Goal: Information Seeking & Learning: Learn about a topic

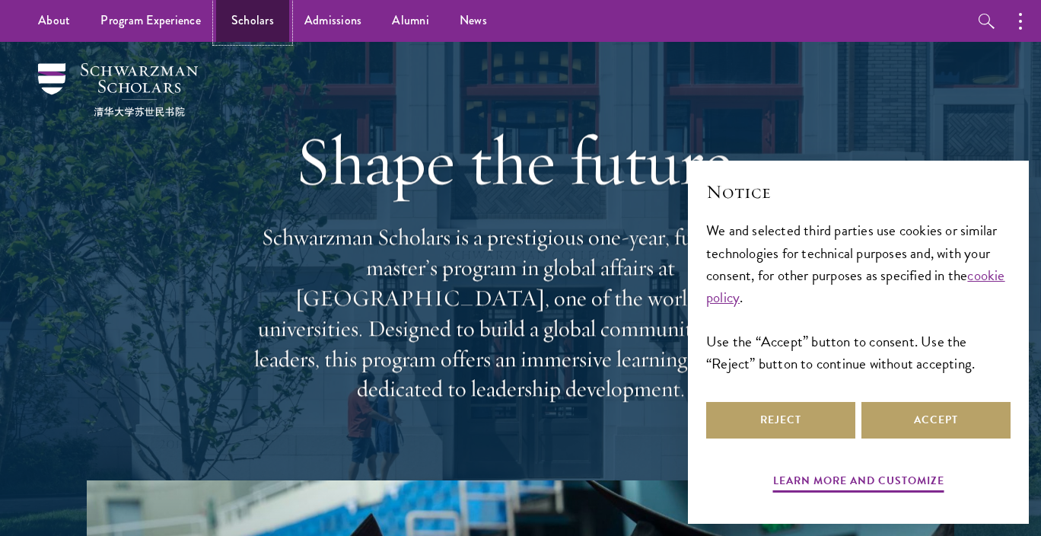
click at [233, 21] on link "Scholars" at bounding box center [252, 21] width 73 height 42
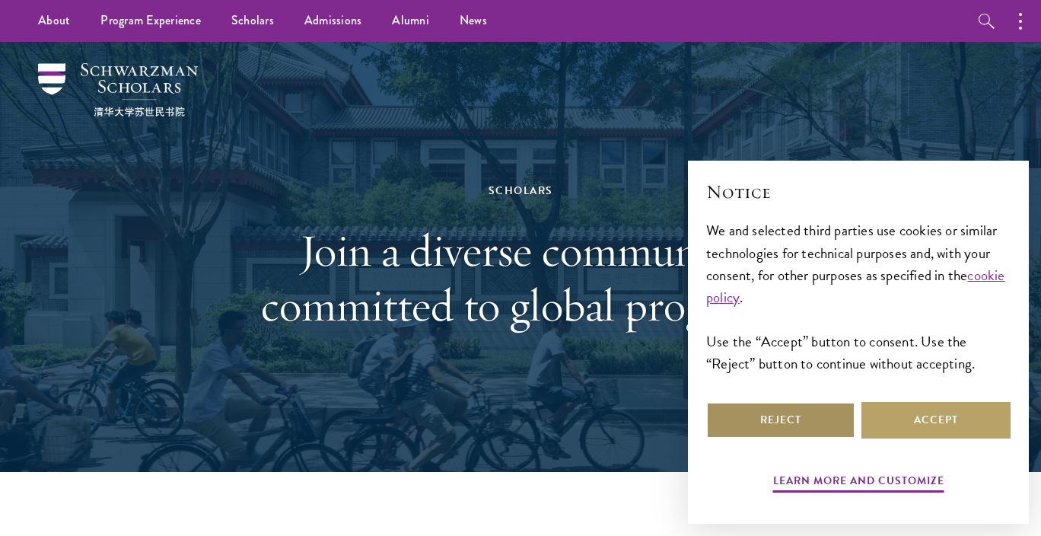
click at [819, 404] on button "Reject" at bounding box center [780, 420] width 149 height 37
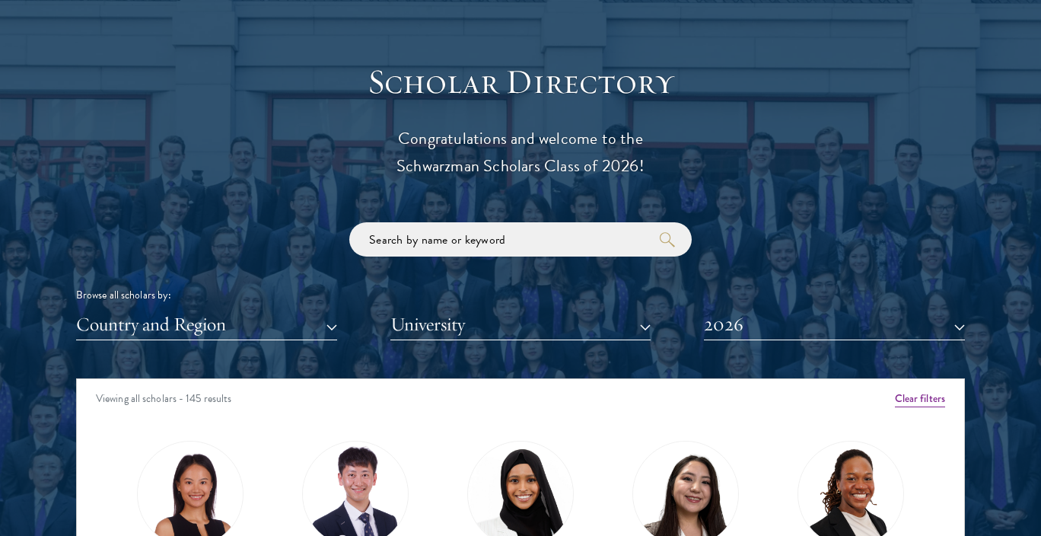
scroll to position [1618, 0]
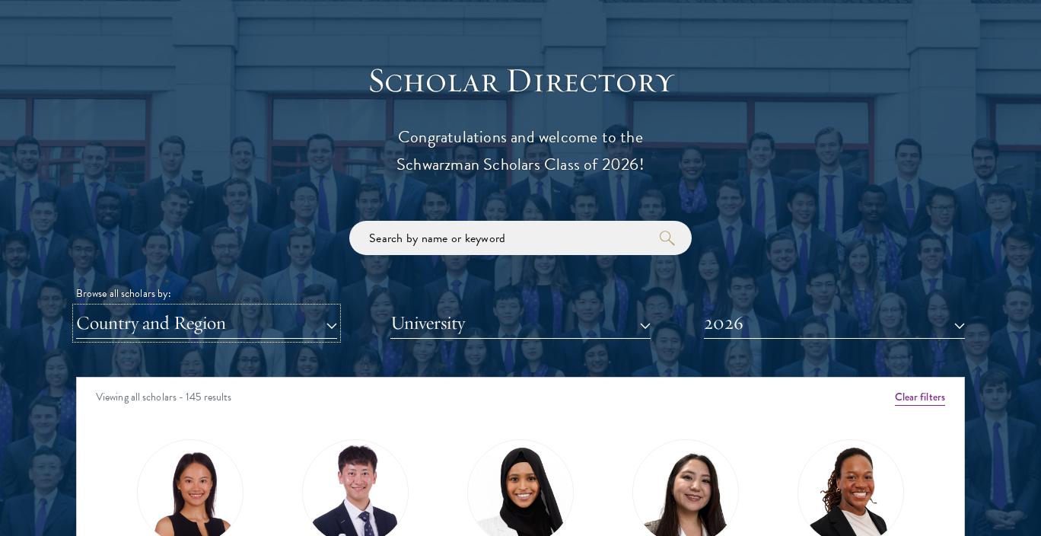
click at [240, 317] on button "Country and Region" at bounding box center [206, 322] width 261 height 31
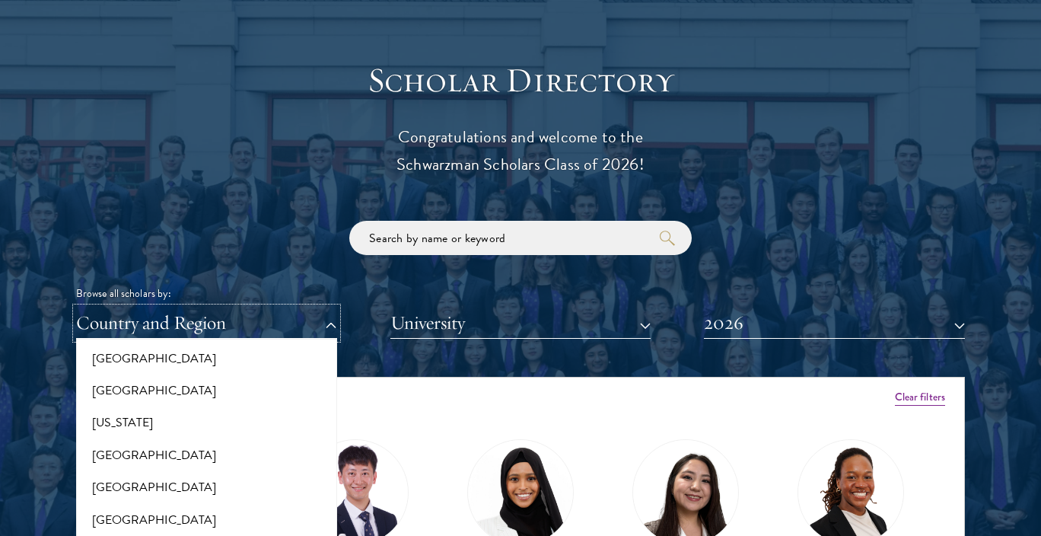
scroll to position [870, 0]
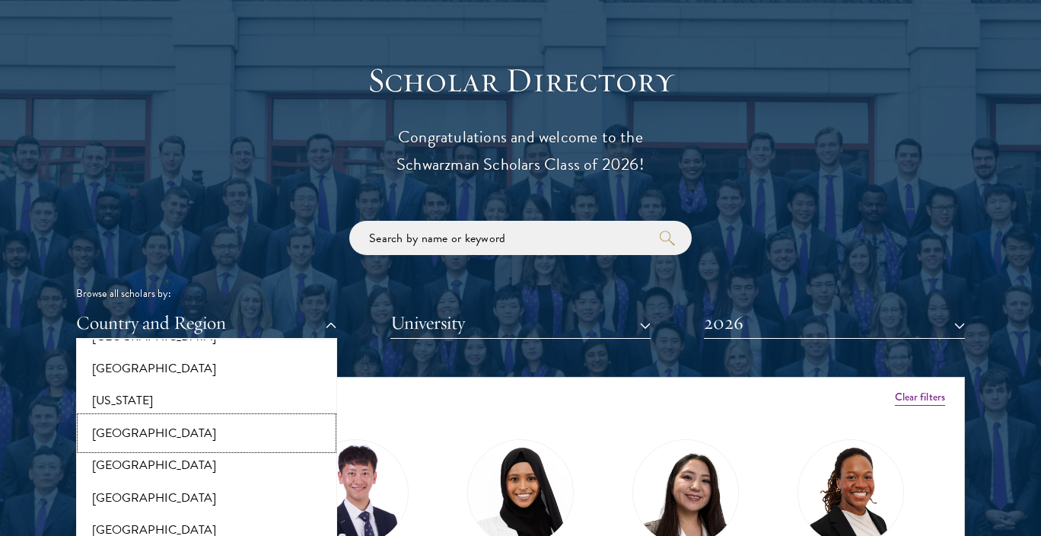
click at [162, 436] on button "[GEOGRAPHIC_DATA]" at bounding box center [207, 433] width 252 height 32
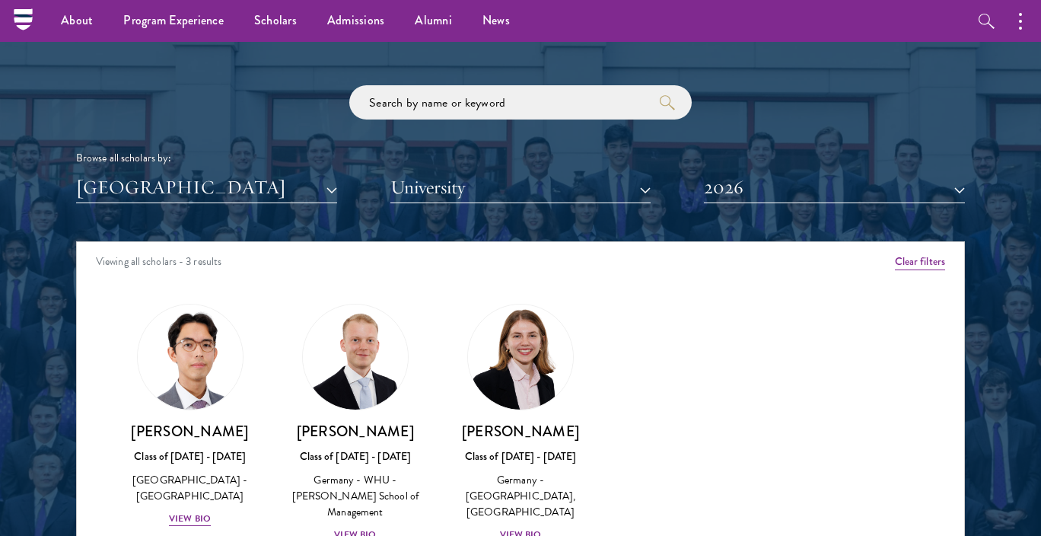
scroll to position [1753, 0]
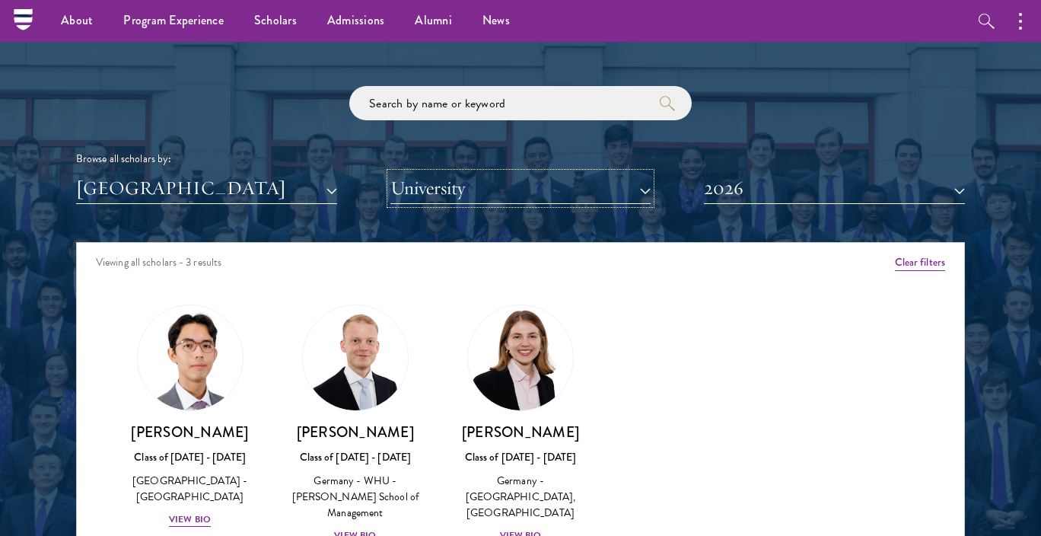
click at [429, 195] on button "University" at bounding box center [520, 188] width 261 height 31
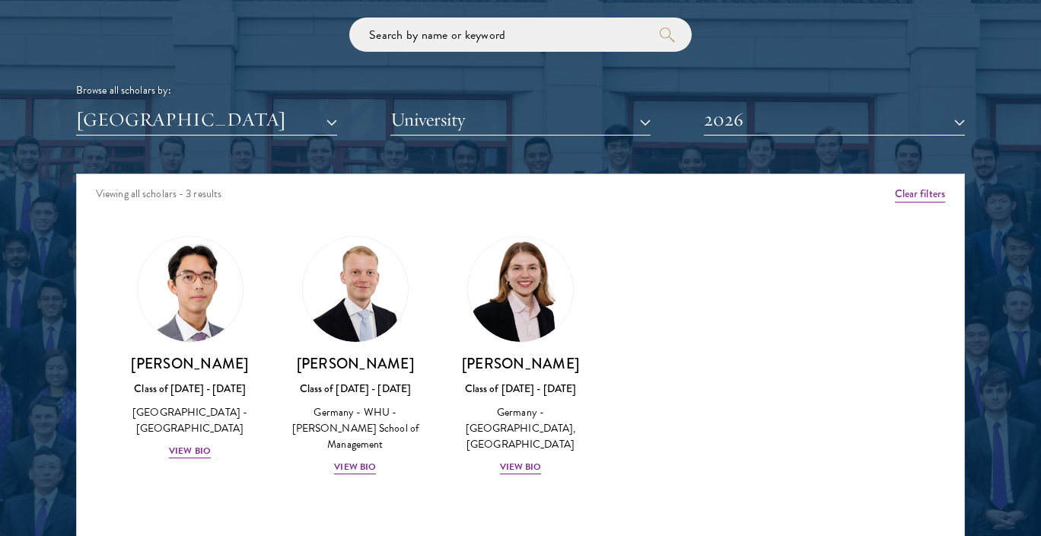
scroll to position [1822, 0]
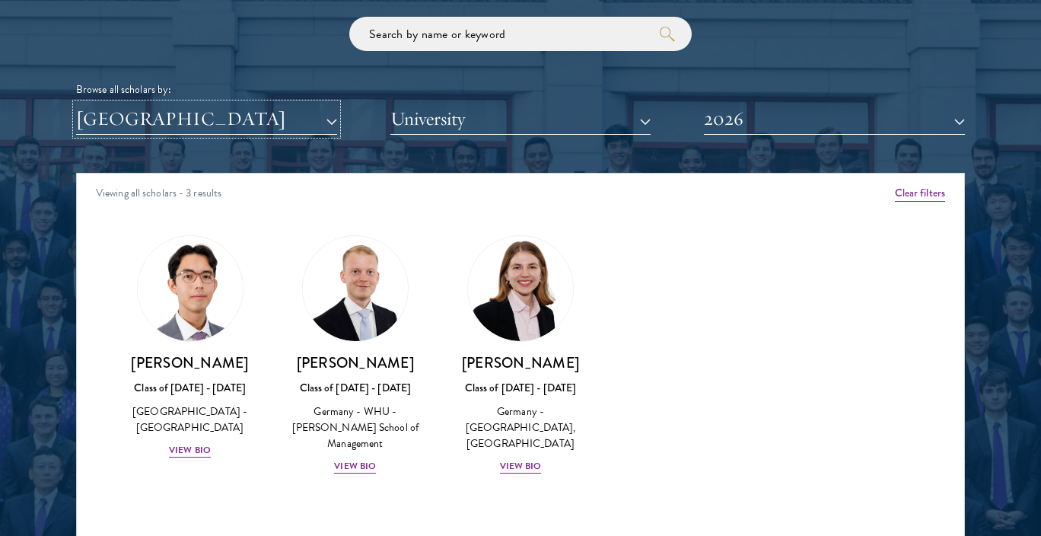
click at [314, 129] on button "[GEOGRAPHIC_DATA]" at bounding box center [206, 118] width 261 height 31
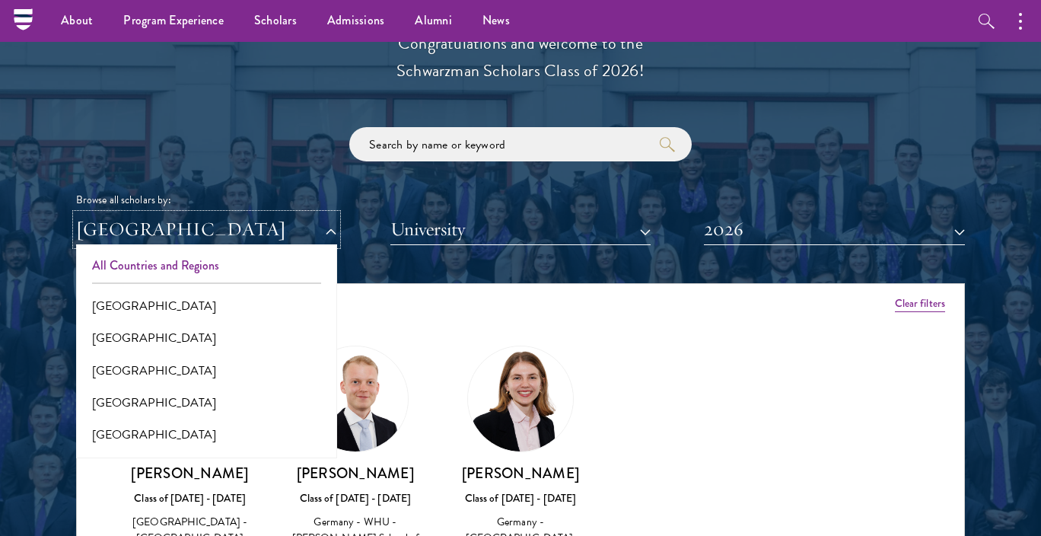
scroll to position [1710, 0]
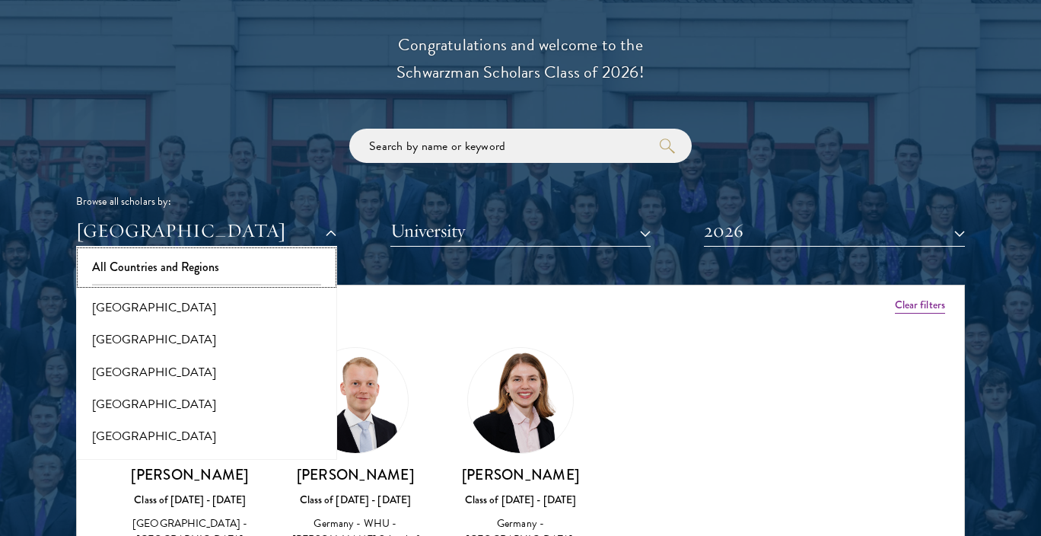
click at [243, 259] on button "All Countries and Regions" at bounding box center [207, 267] width 252 height 32
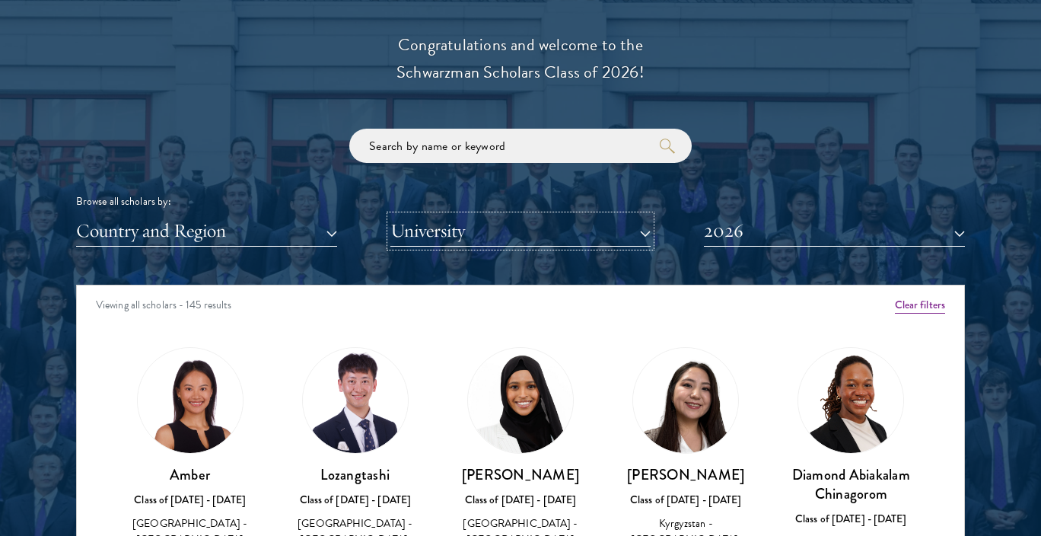
click at [446, 234] on button "University" at bounding box center [520, 230] width 261 height 31
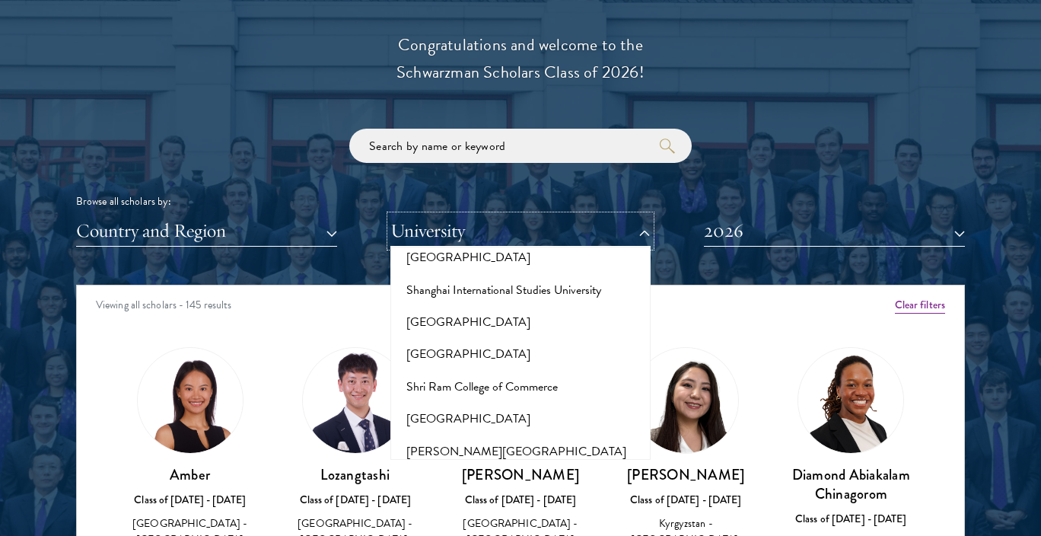
scroll to position [8644, 0]
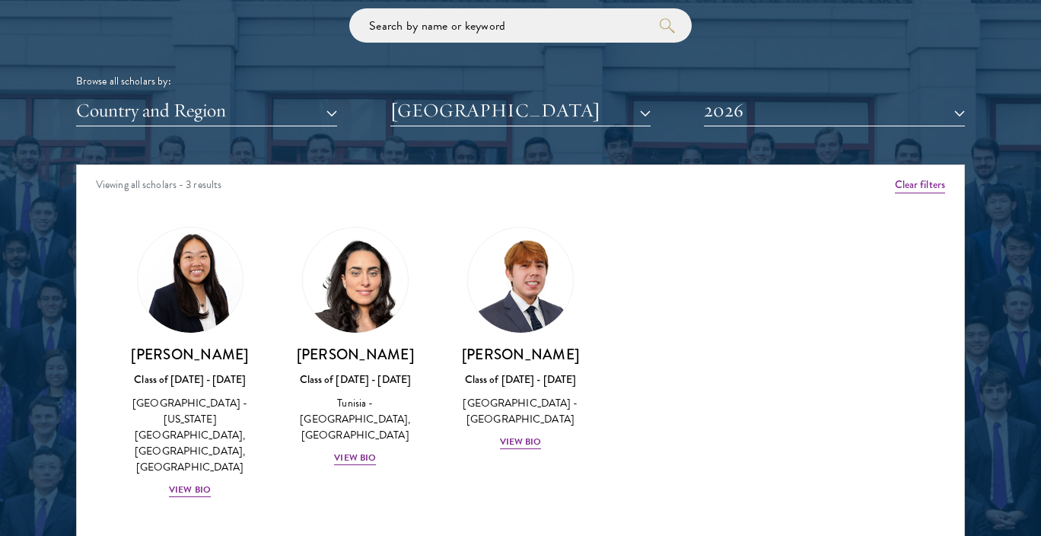
scroll to position [1832, 0]
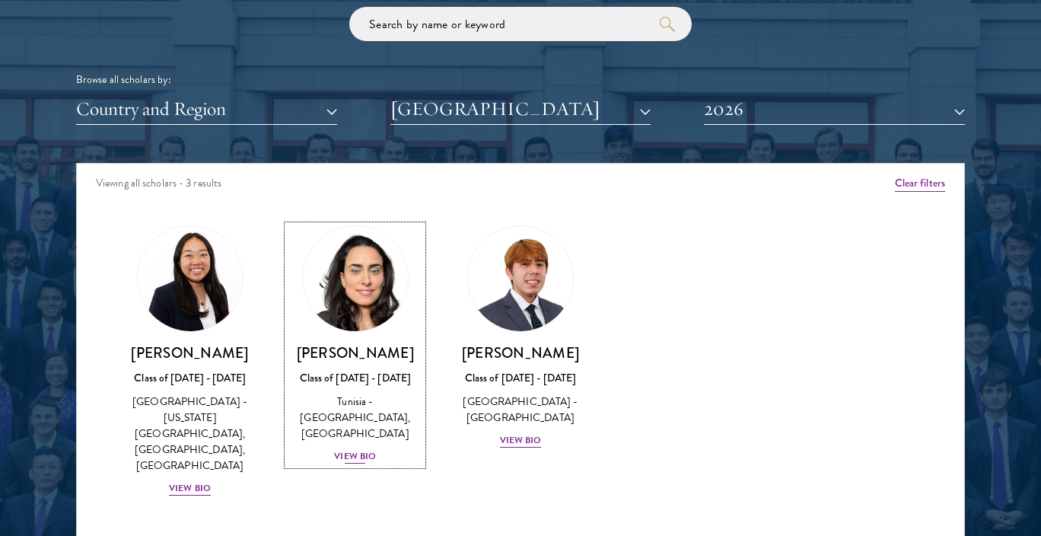
click at [357, 449] on div "View Bio" at bounding box center [355, 456] width 42 height 14
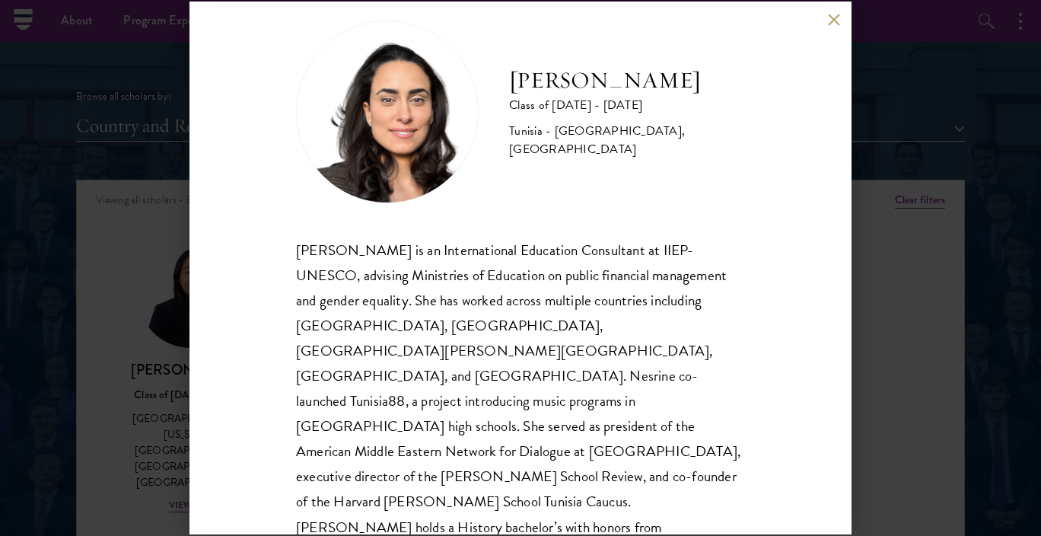
scroll to position [26, 0]
click at [99, 281] on div "[PERSON_NAME] Class of [DATE] - [DATE] [GEOGRAPHIC_DATA] - [GEOGRAPHIC_DATA], […" at bounding box center [520, 268] width 1041 height 536
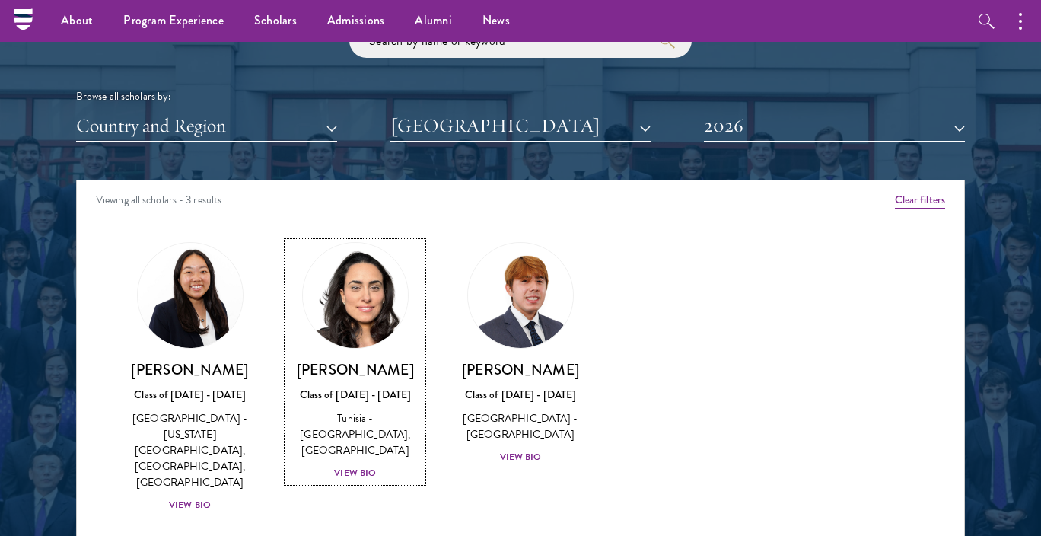
click at [348, 466] on div "View Bio" at bounding box center [355, 473] width 42 height 14
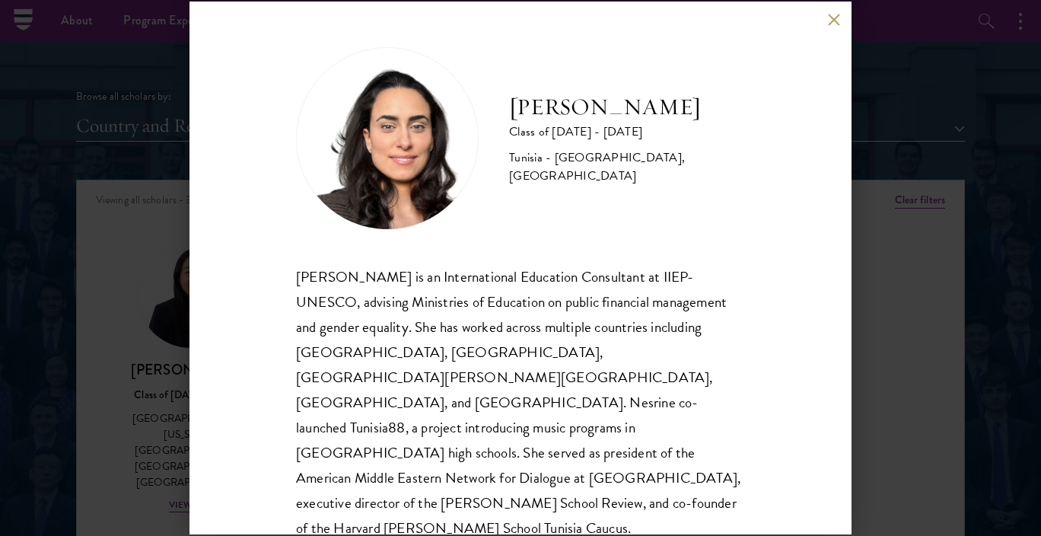
click at [141, 338] on div "[PERSON_NAME] Class of [DATE] - [DATE] [GEOGRAPHIC_DATA] - [GEOGRAPHIC_DATA], […" at bounding box center [520, 268] width 1041 height 536
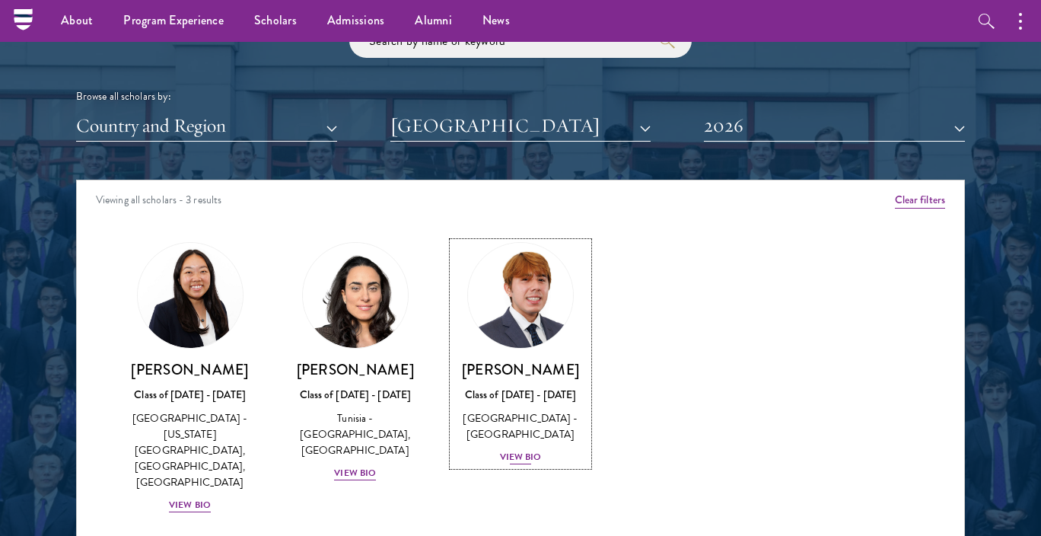
click at [507, 460] on div "View Bio" at bounding box center [521, 457] width 42 height 14
